Goal: Navigation & Orientation: Find specific page/section

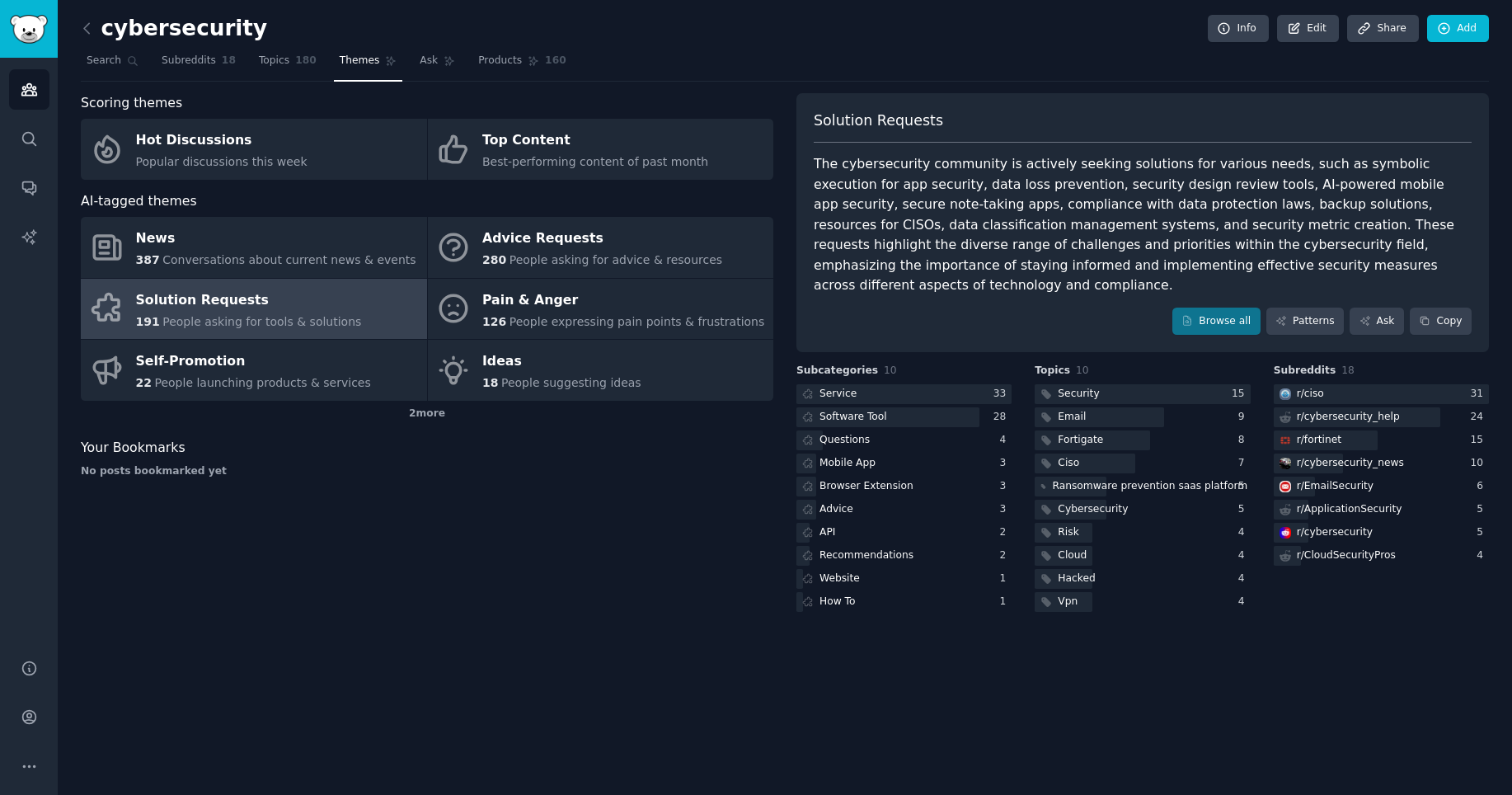
click at [590, 556] on div "Scoring themes Hot Discussions Popular discussions this week Top Content Best-p…" at bounding box center [427, 354] width 693 height 522
click at [420, 55] on span "Ask" at bounding box center [429, 60] width 18 height 15
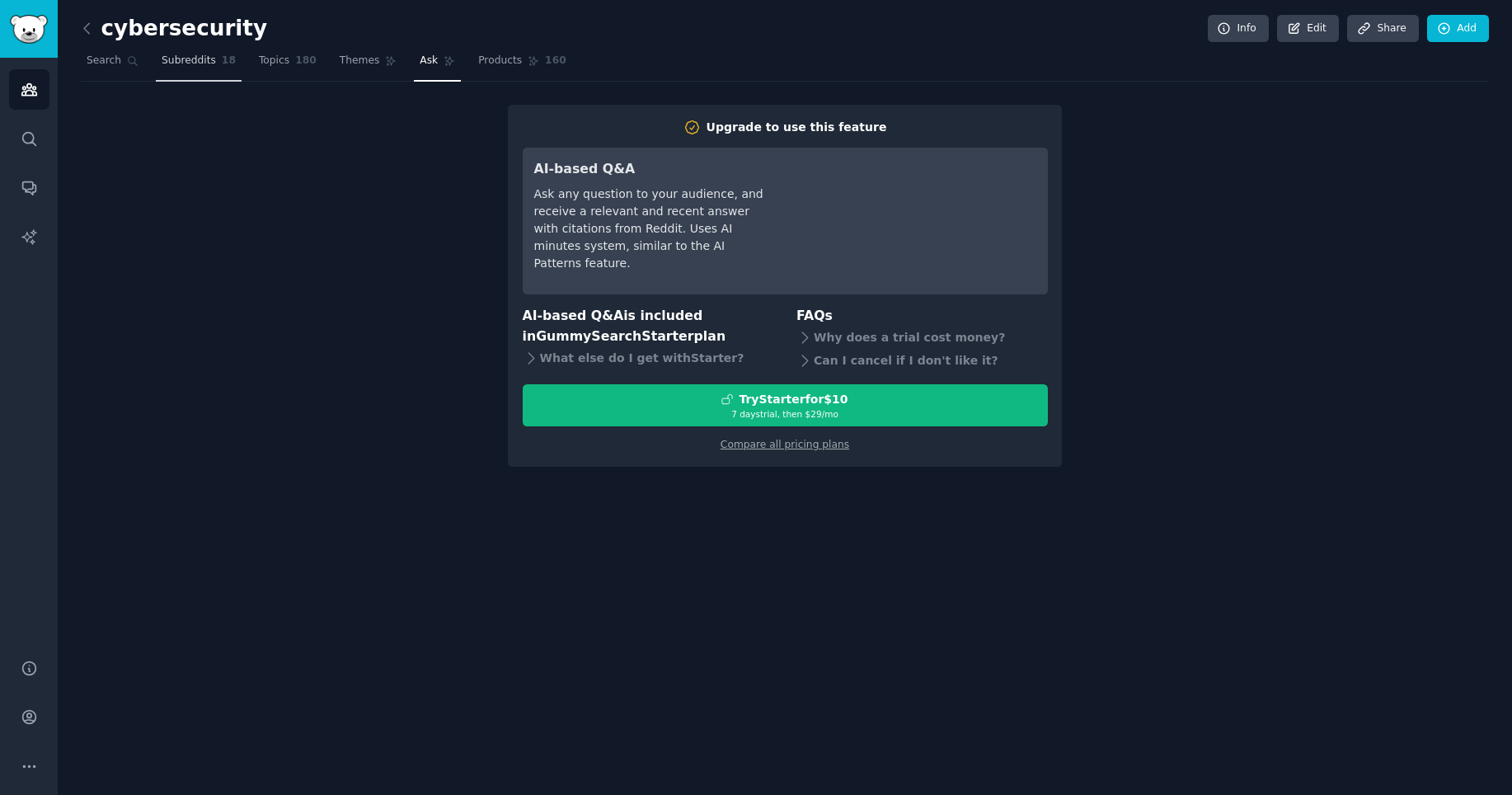
click at [189, 57] on span "Subreddits" at bounding box center [188, 60] width 54 height 15
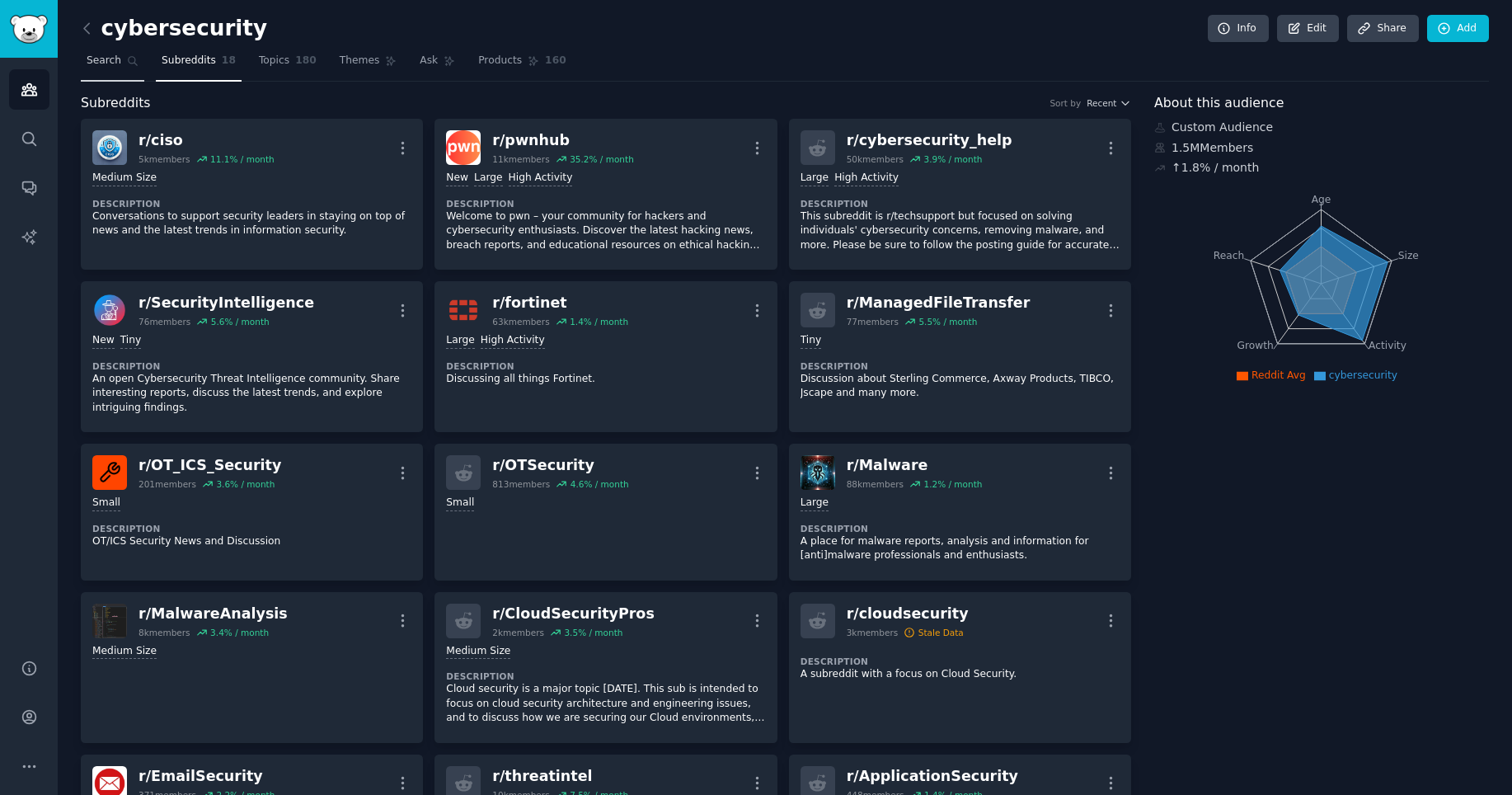
click at [109, 66] on span "Search" at bounding box center [103, 60] width 35 height 15
